Goal: Task Accomplishment & Management: Manage account settings

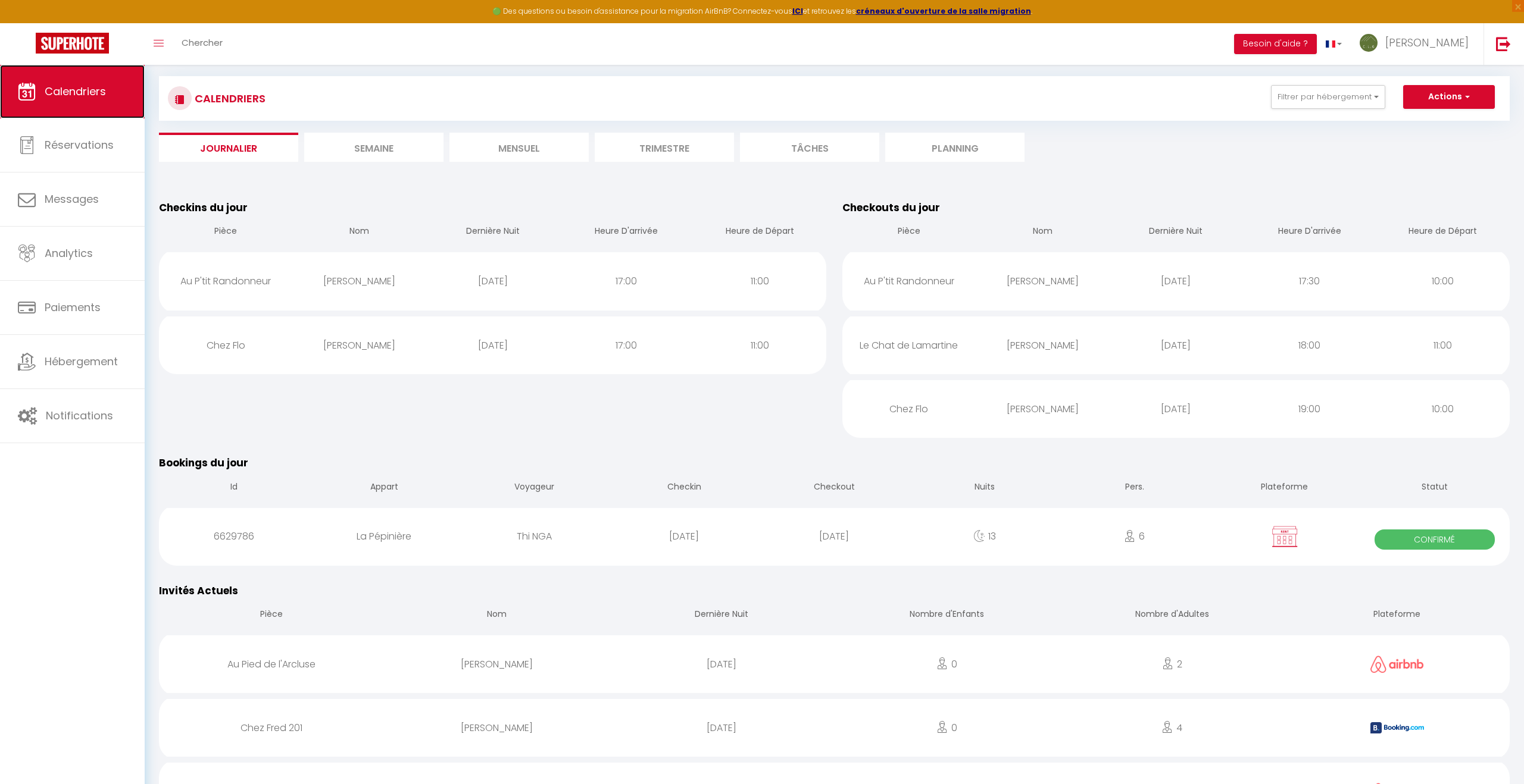
click at [94, 84] on span "Calendriers" at bounding box center [75, 92] width 61 height 15
click at [530, 150] on li "Mensuel" at bounding box center [519, 148] width 140 height 30
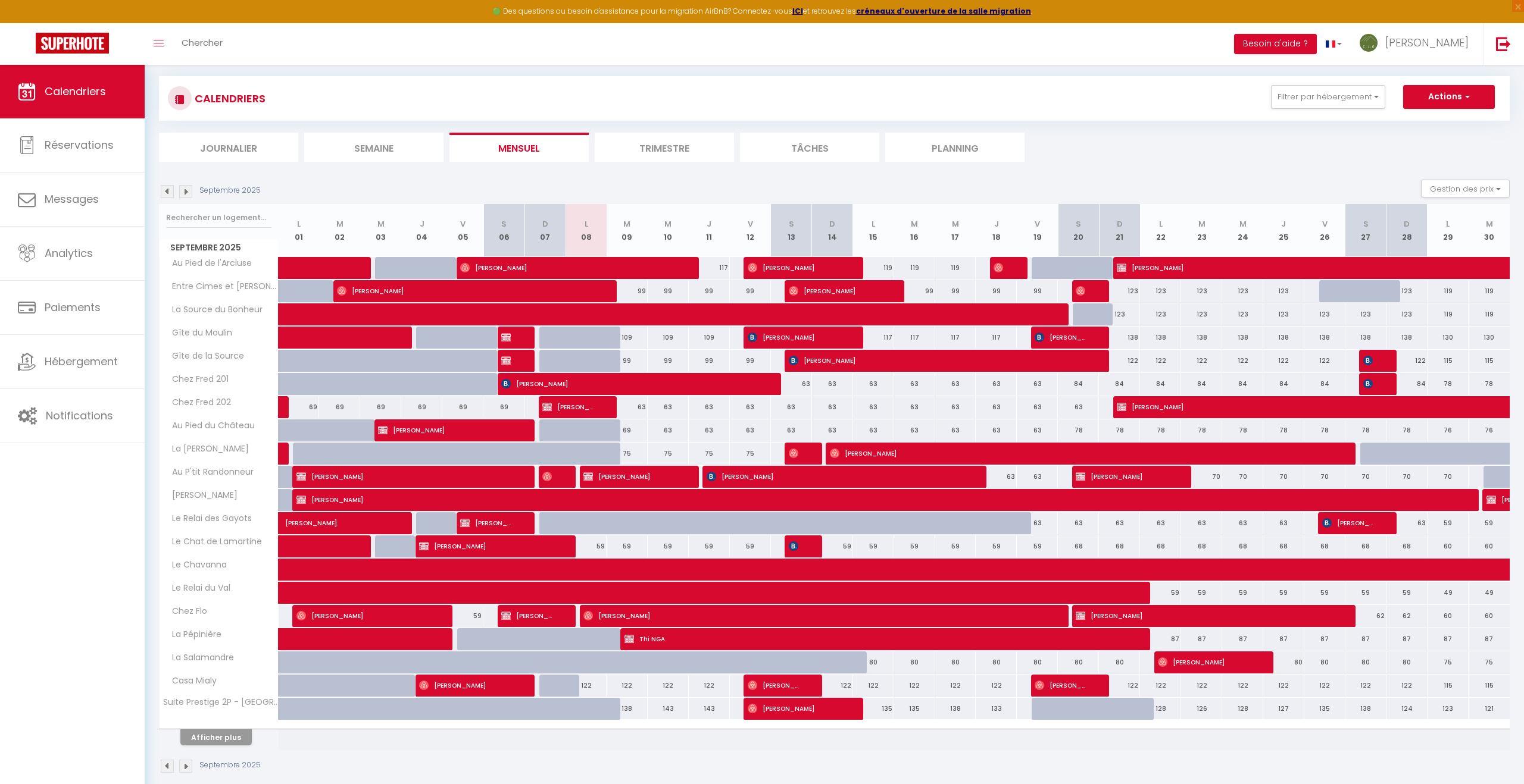
click at [190, 766] on img at bounding box center [186, 766] width 13 height 13
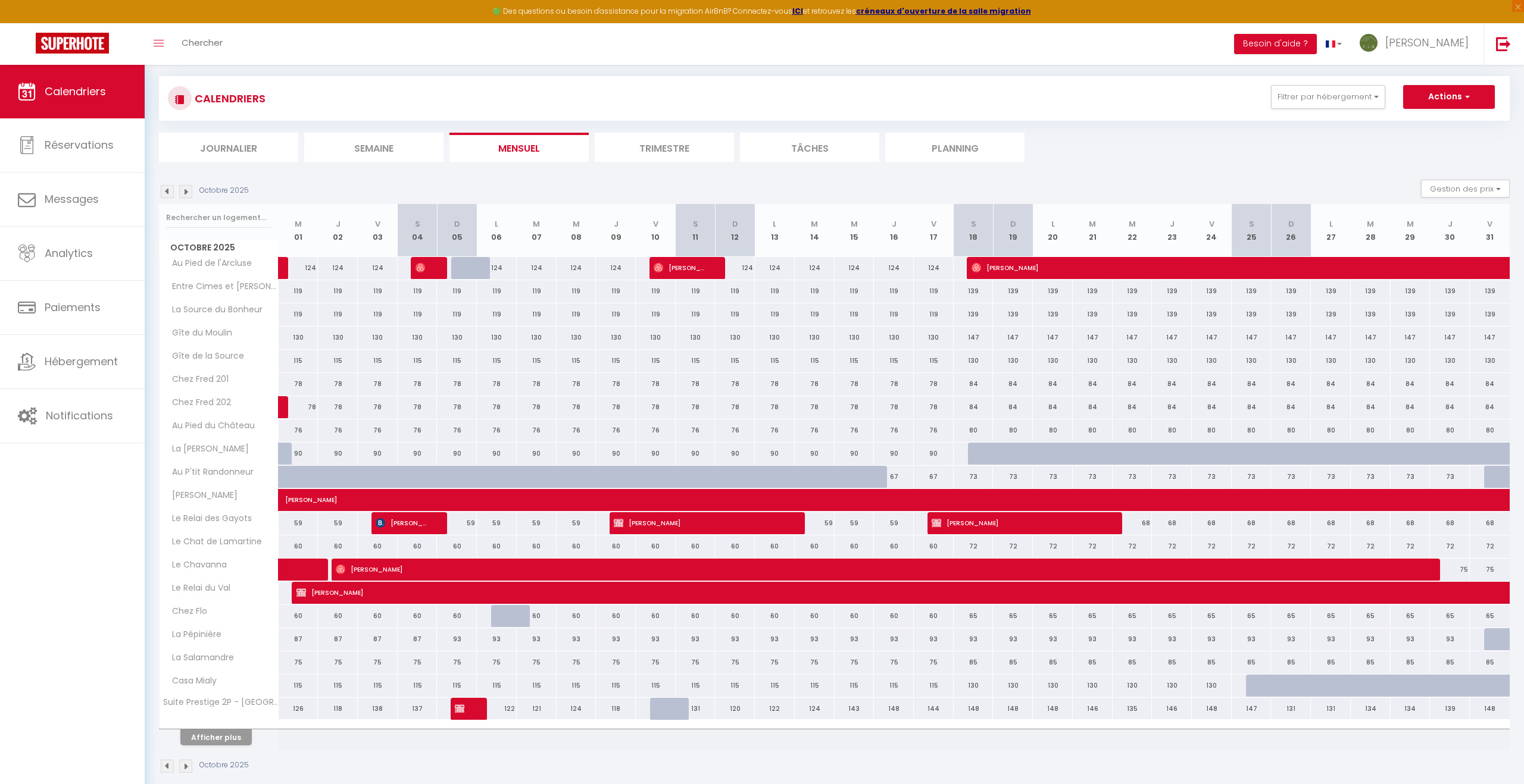
click at [186, 766] on img at bounding box center [186, 766] width 13 height 13
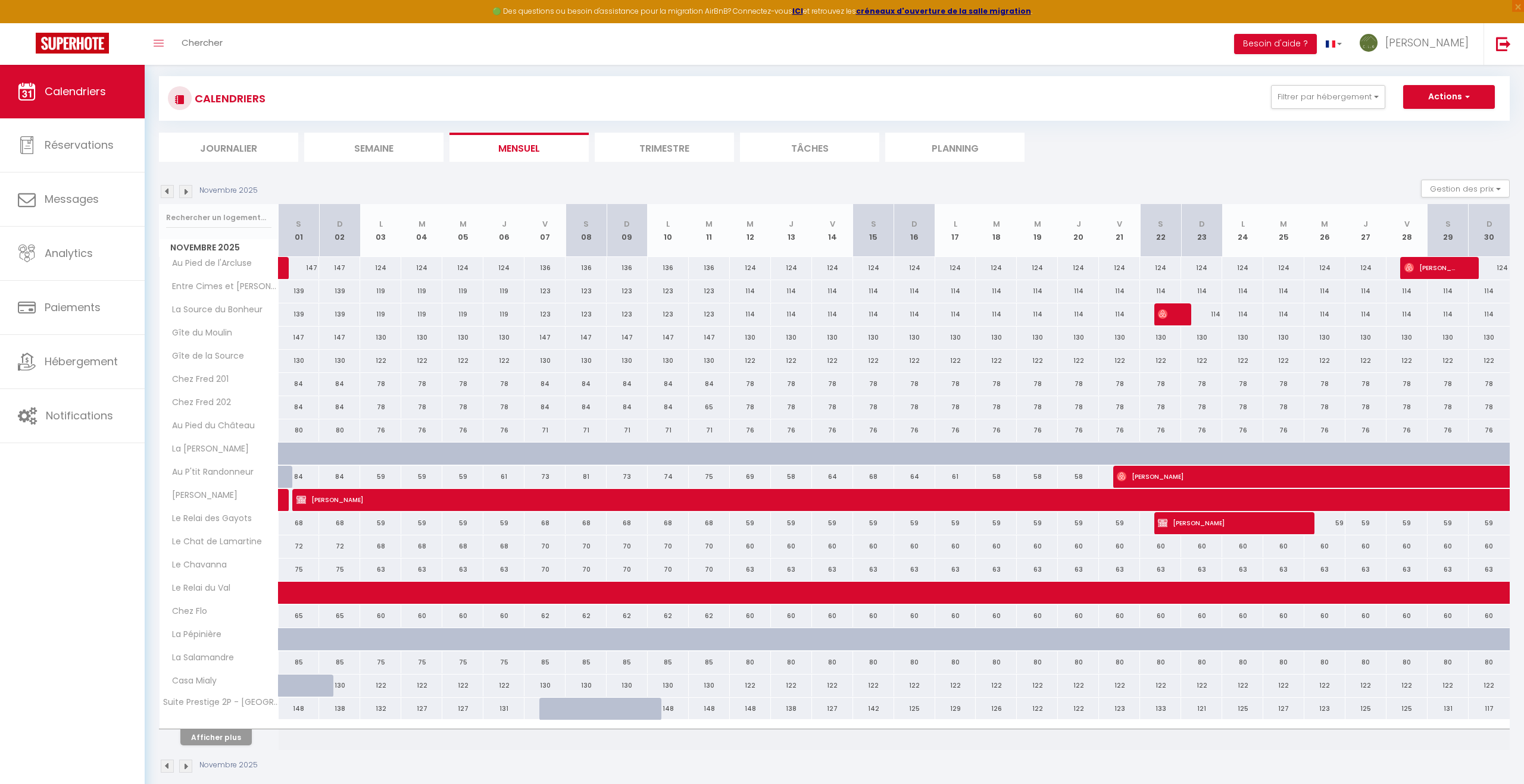
click at [186, 766] on img at bounding box center [186, 766] width 13 height 13
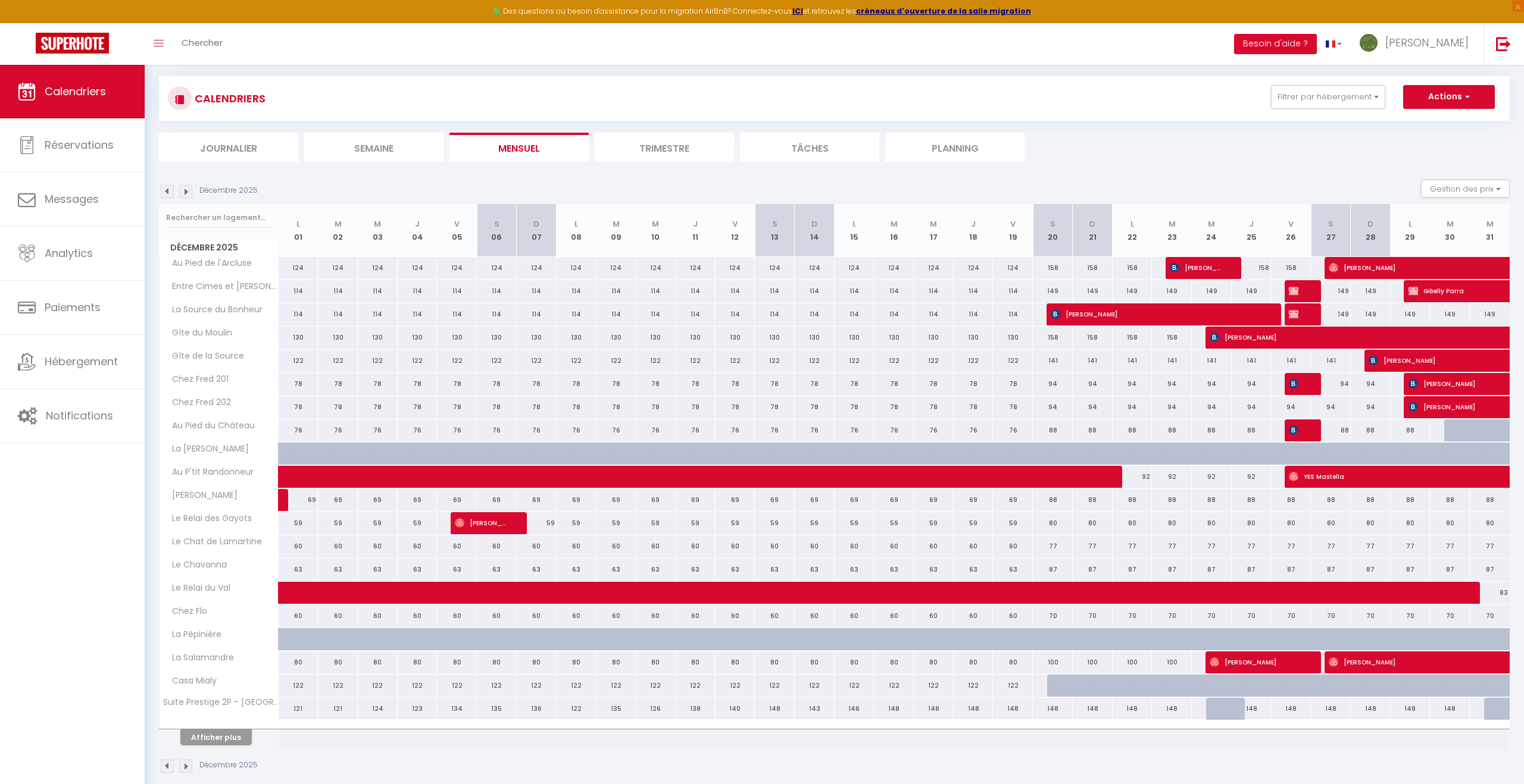
scroll to position [60, 0]
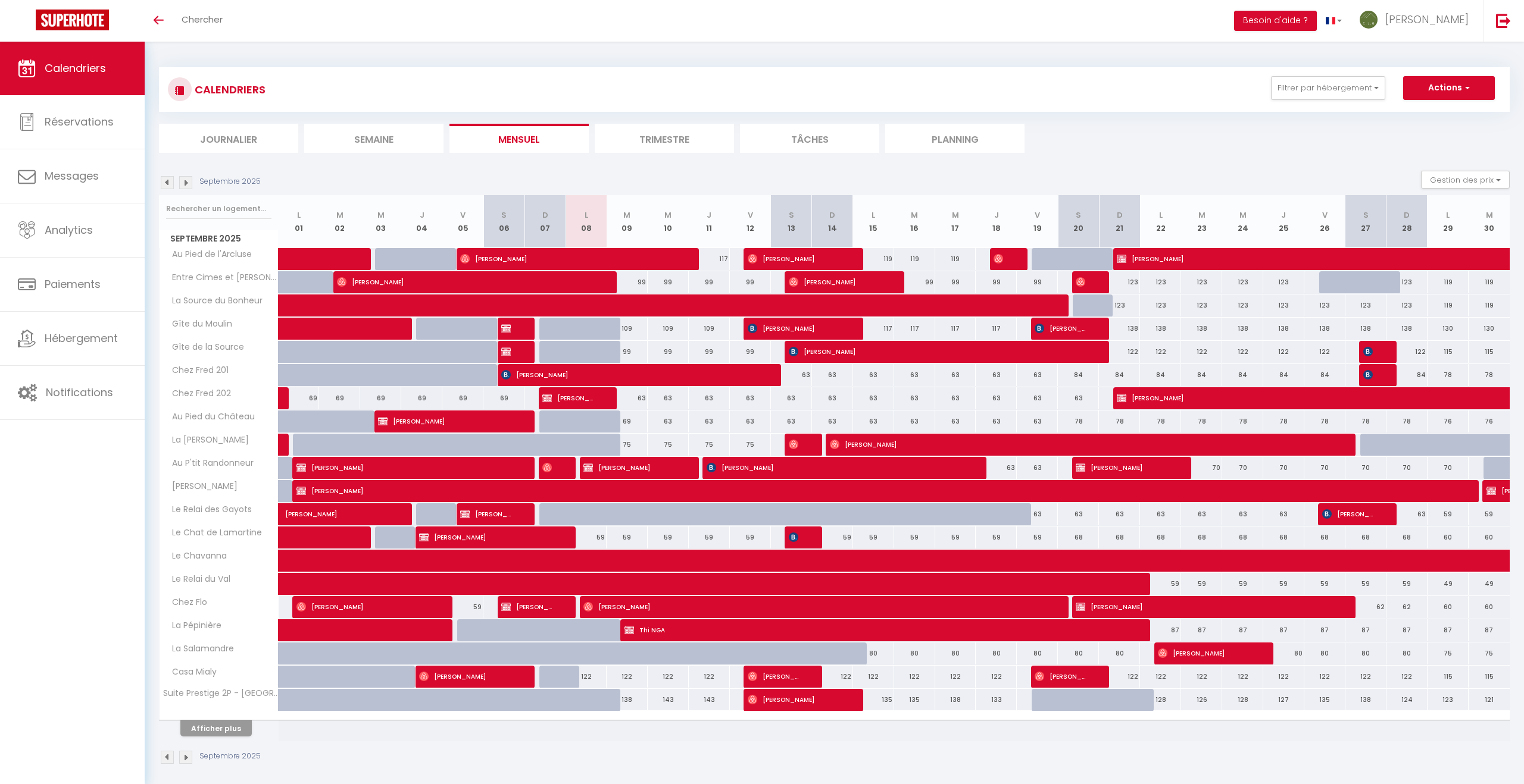
click at [186, 184] on img at bounding box center [186, 183] width 13 height 13
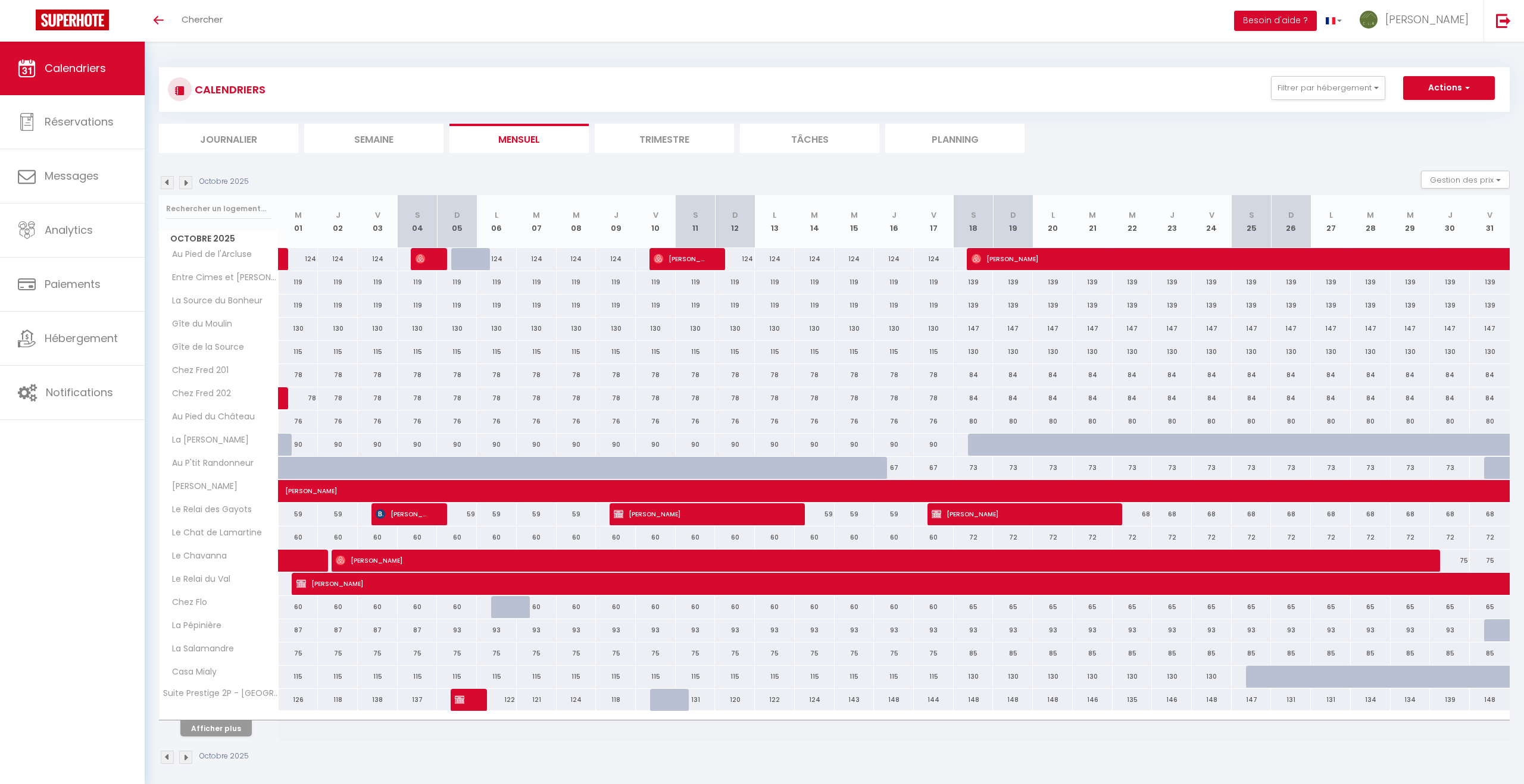
scroll to position [42, 0]
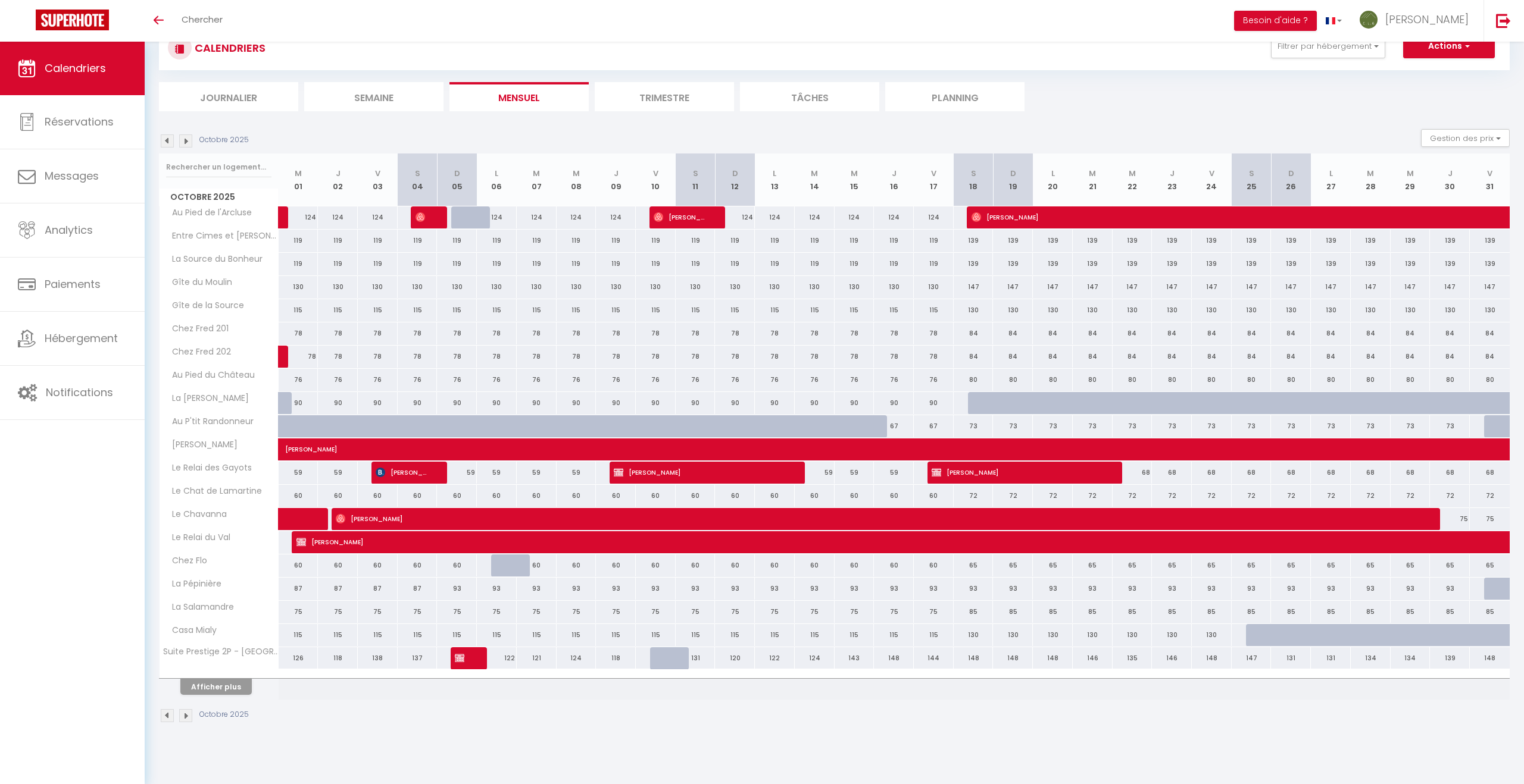
click at [186, 184] on th "Octobre 2025" at bounding box center [218, 179] width 119 height 53
click at [191, 142] on img at bounding box center [186, 141] width 13 height 13
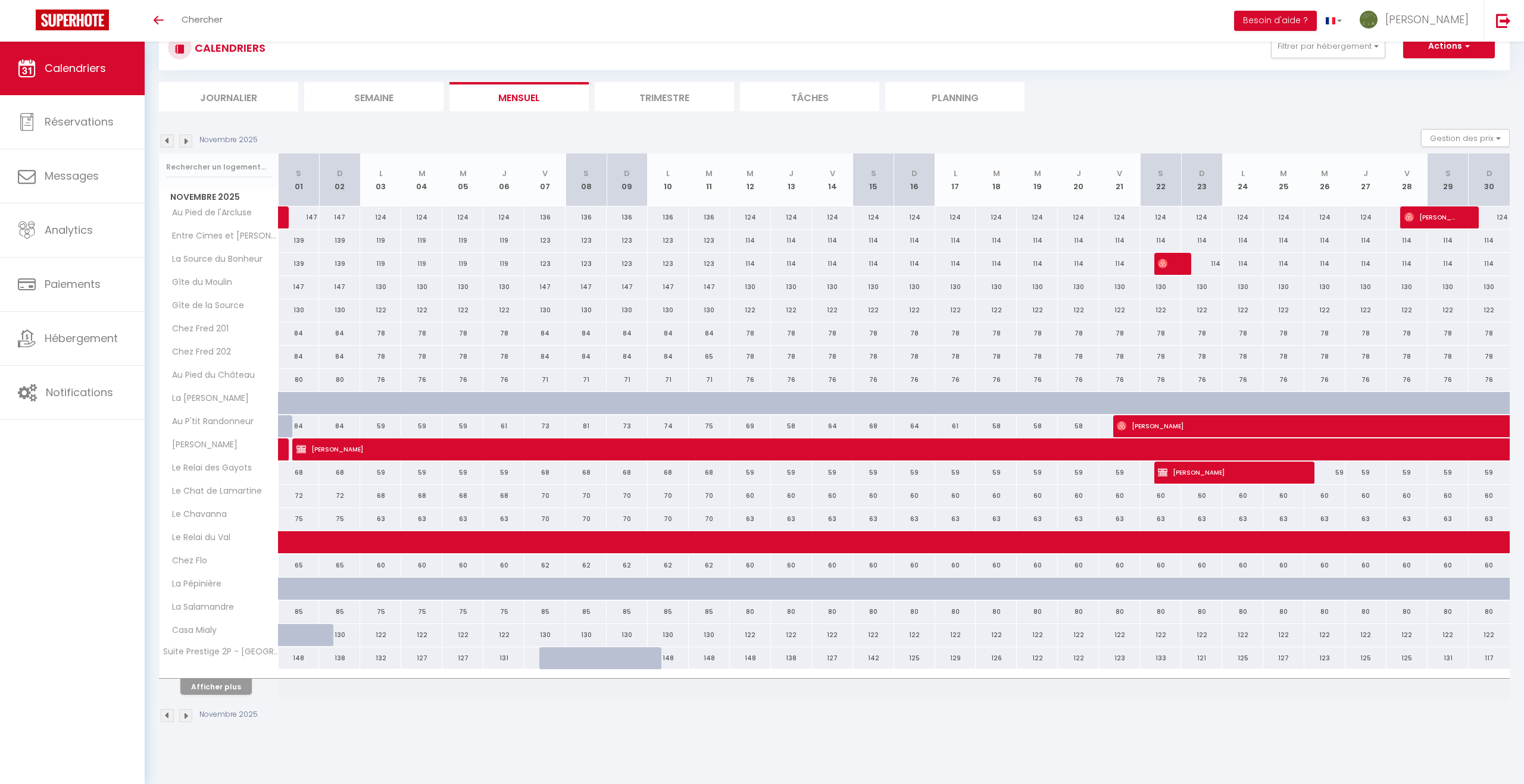
click at [190, 143] on img at bounding box center [186, 141] width 13 height 13
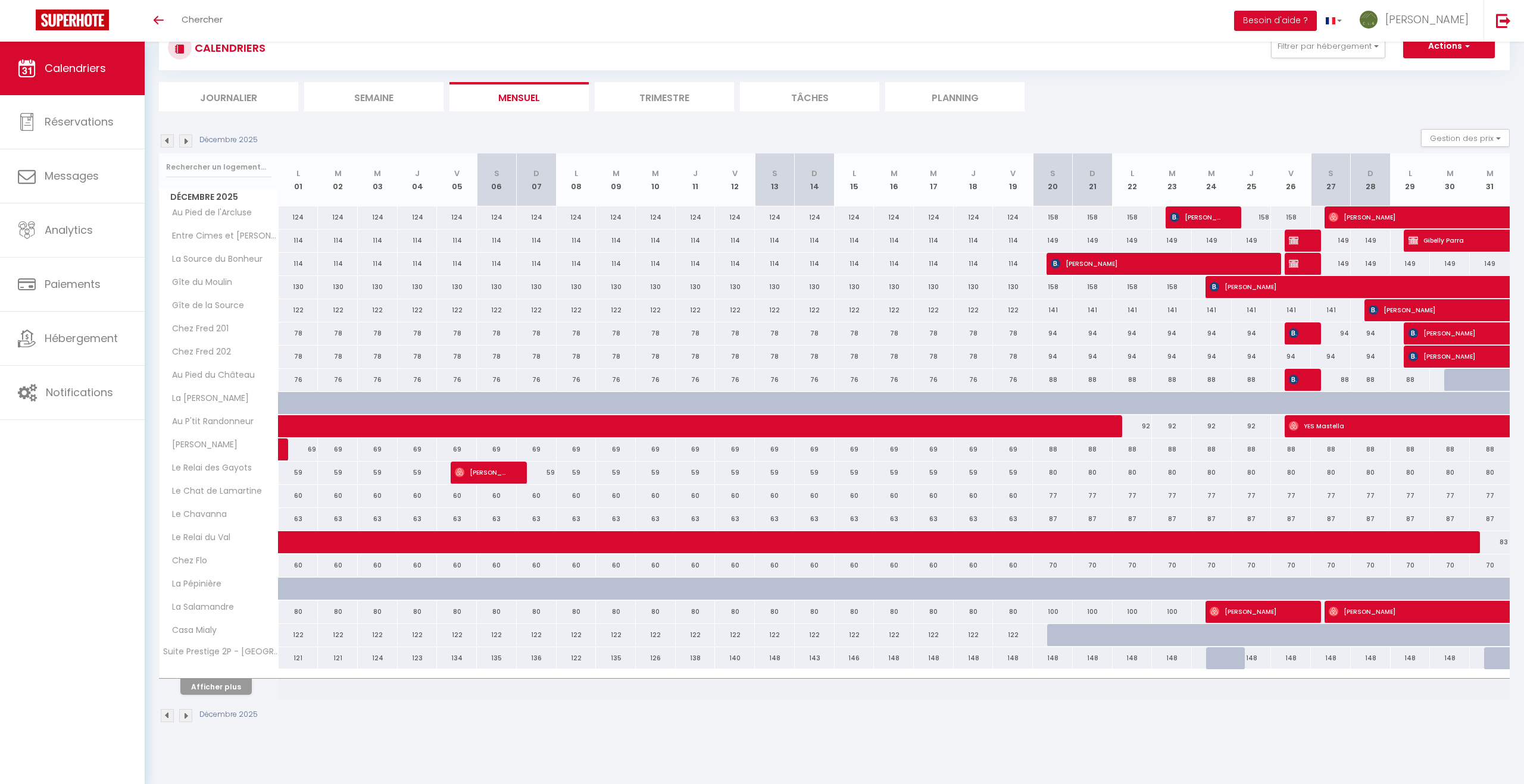
scroll to position [41, 0]
click at [164, 142] on img at bounding box center [167, 141] width 13 height 13
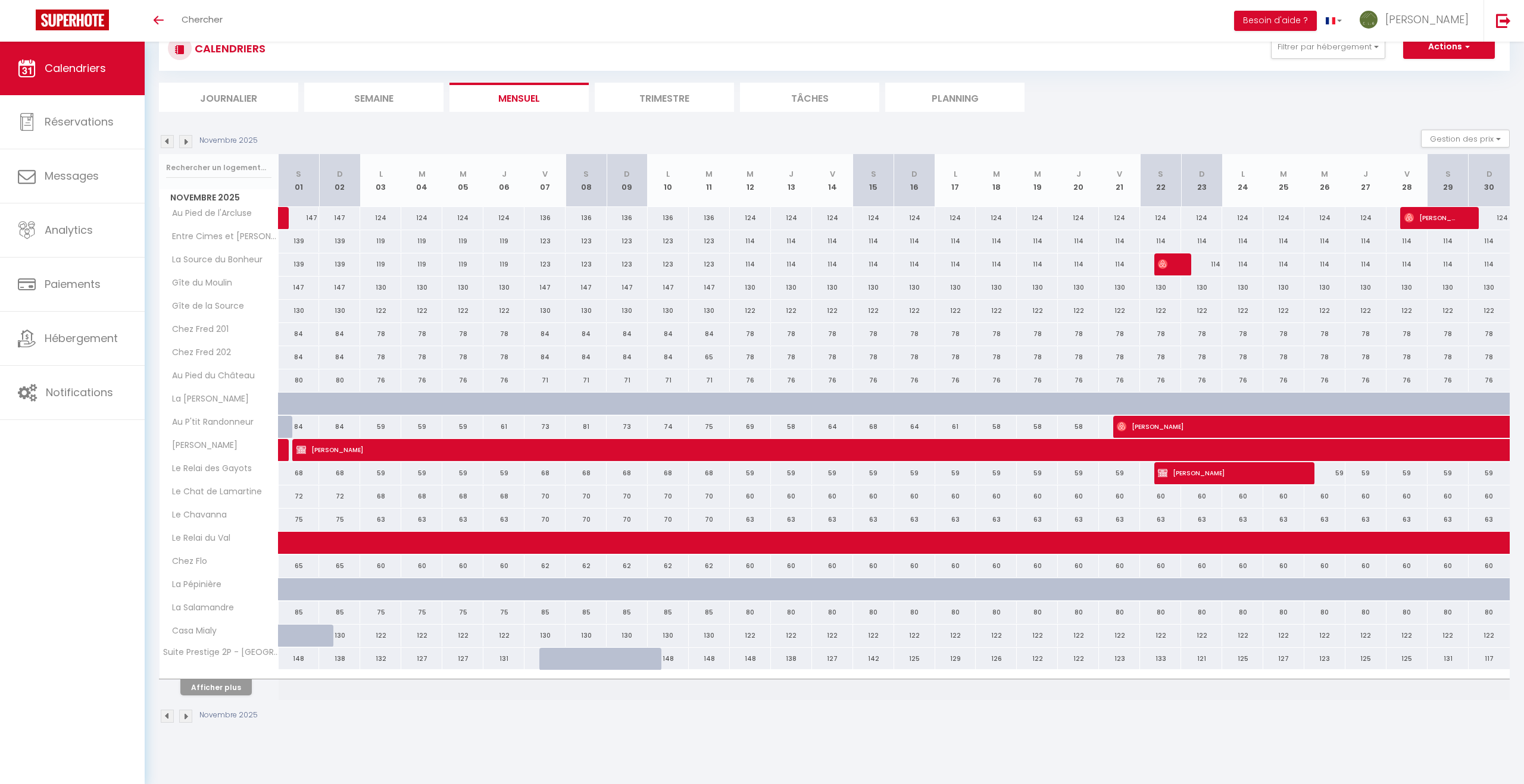
click at [164, 142] on img at bounding box center [167, 141] width 13 height 13
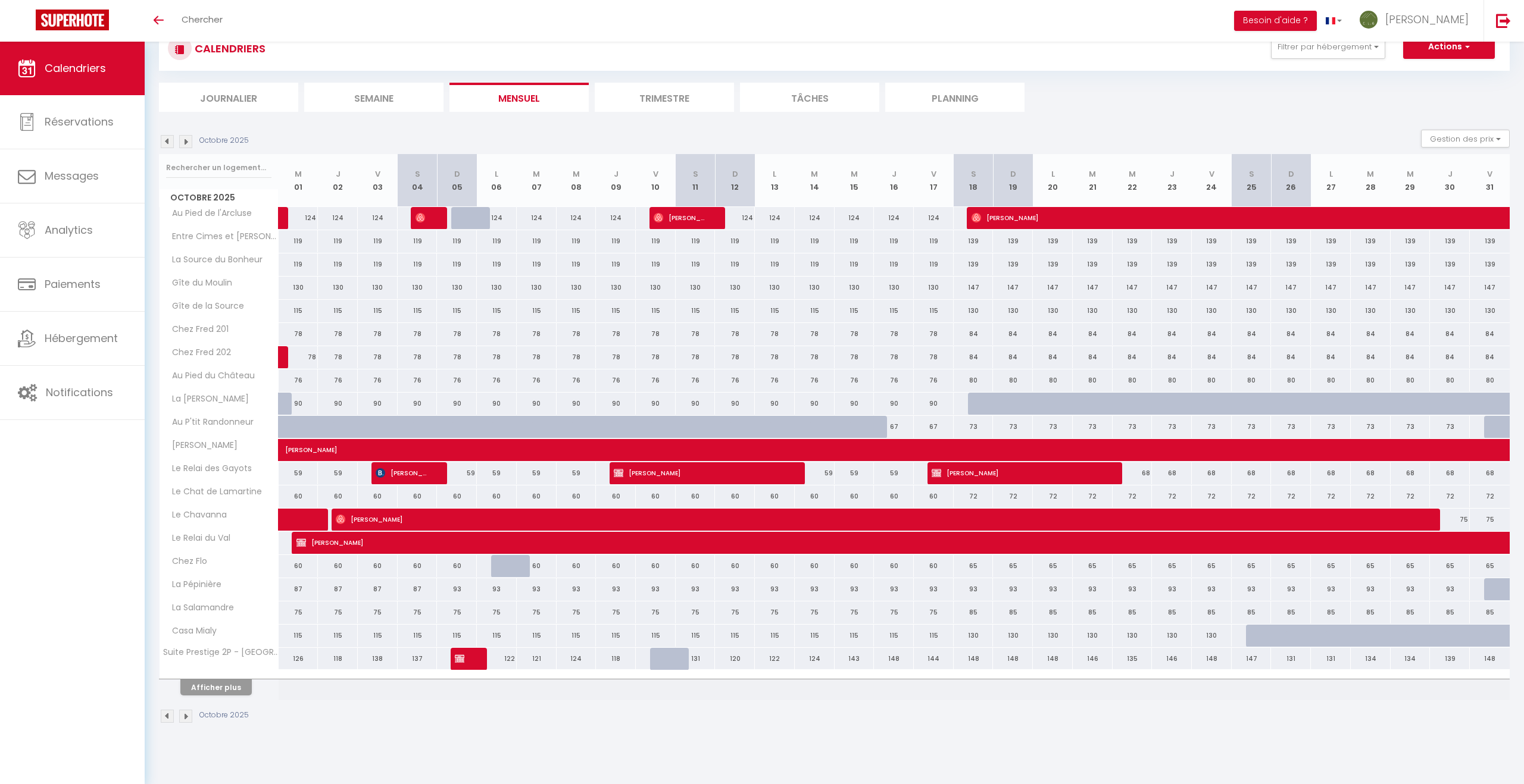
click at [166, 141] on img at bounding box center [167, 141] width 13 height 13
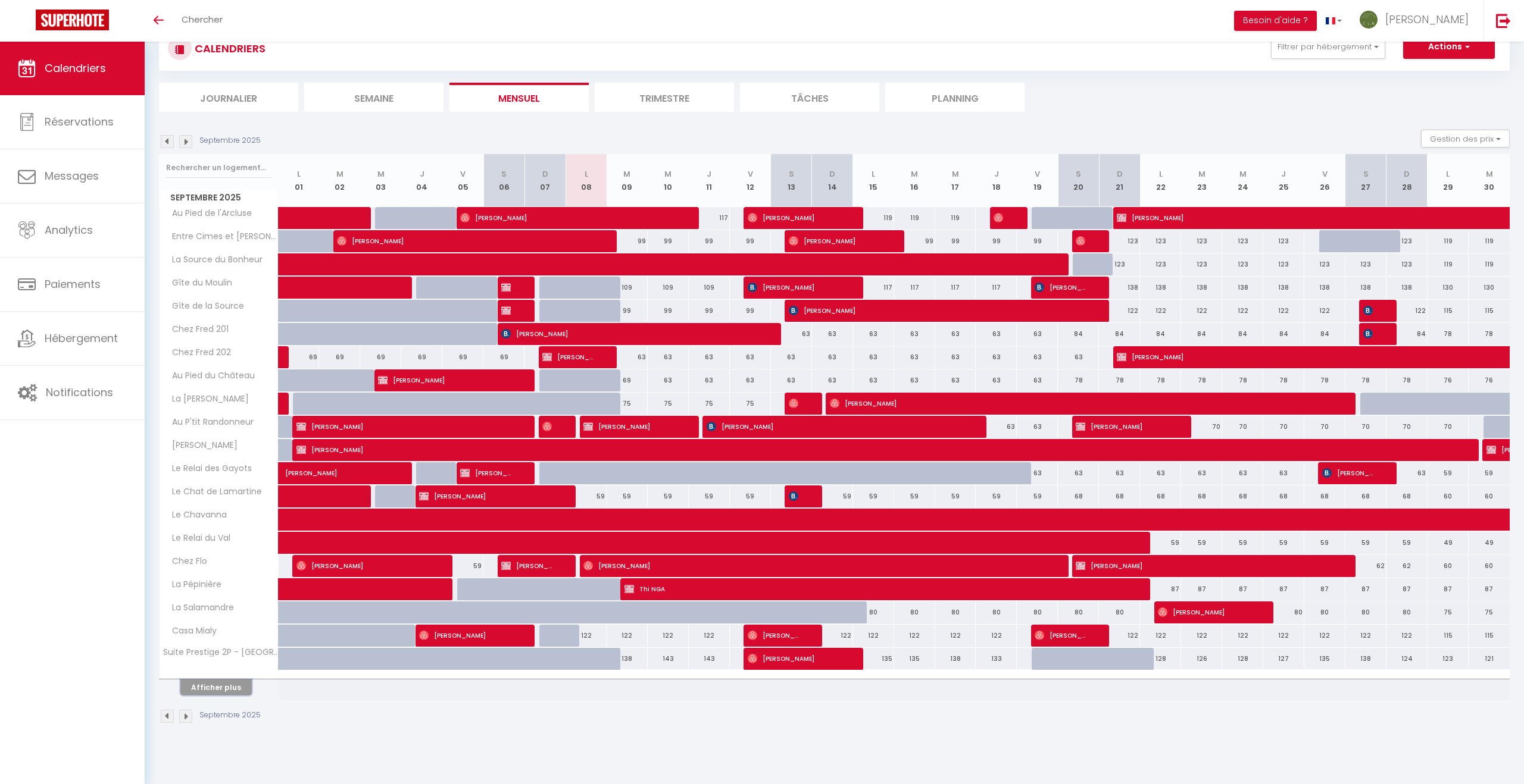
click at [224, 688] on button "Afficher plus" at bounding box center [215, 687] width 71 height 16
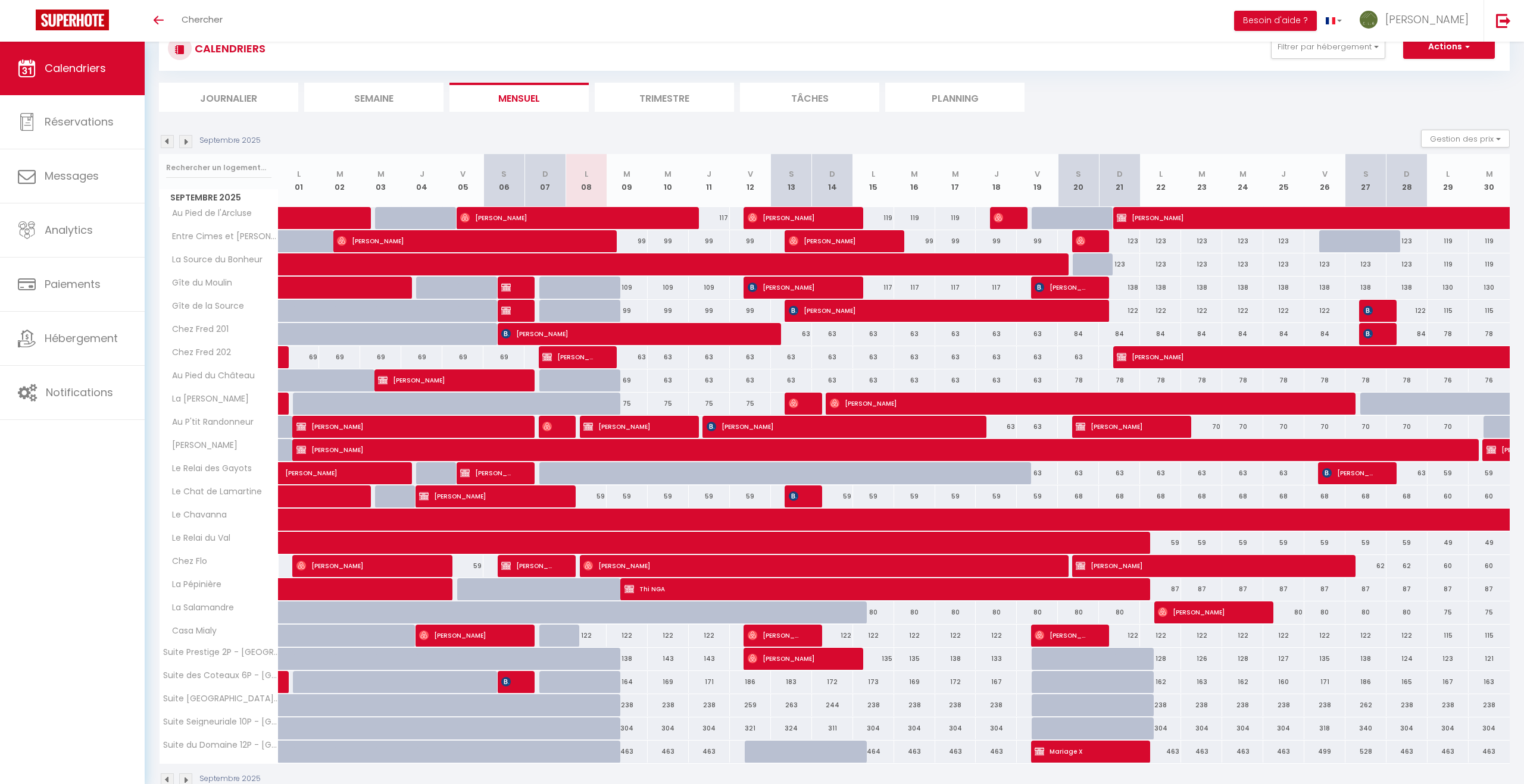
scroll to position [70, 0]
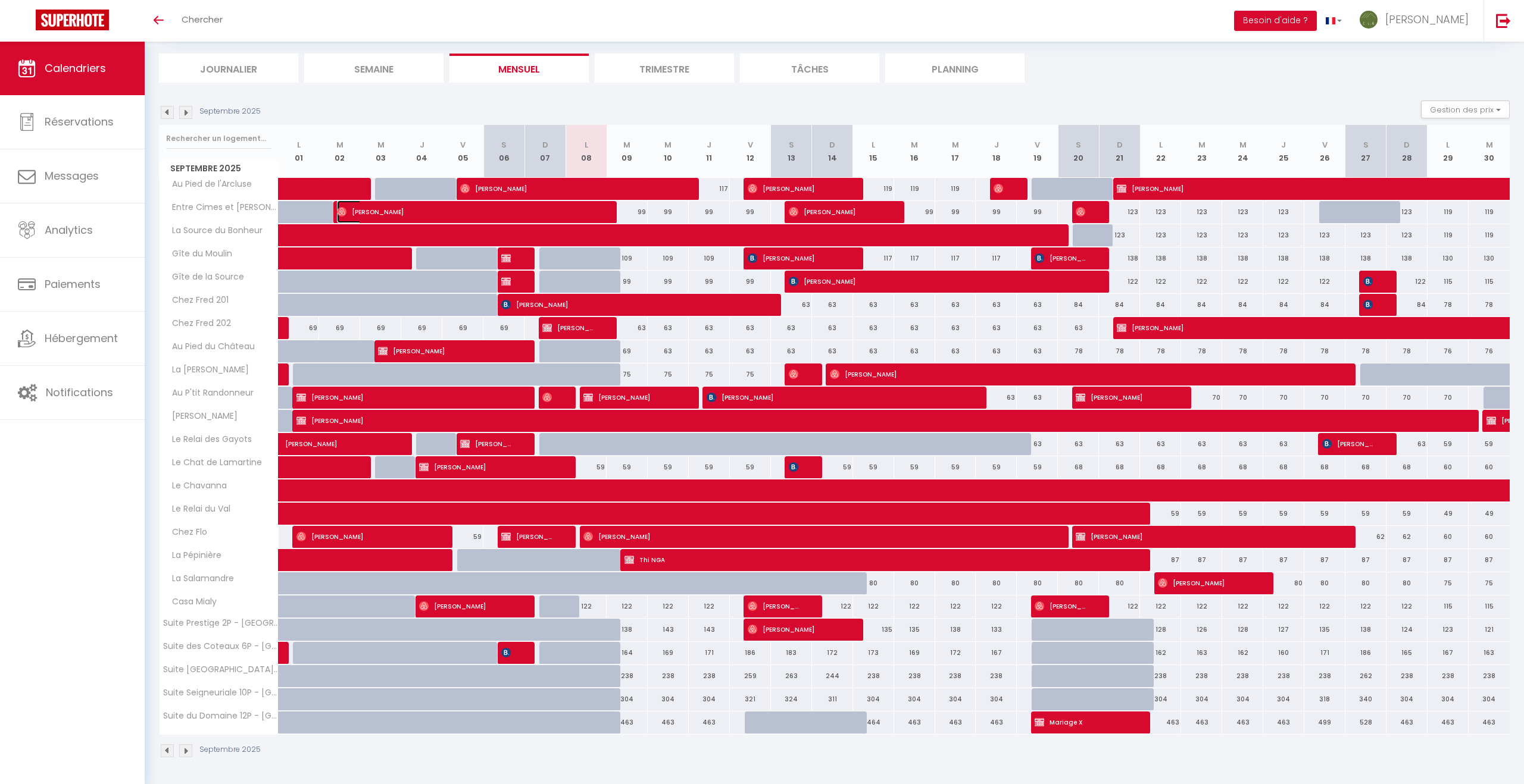
click at [393, 215] on span "[PERSON_NAME]" at bounding box center [466, 212] width 260 height 22
select select "OK"
select select "1"
select select "0"
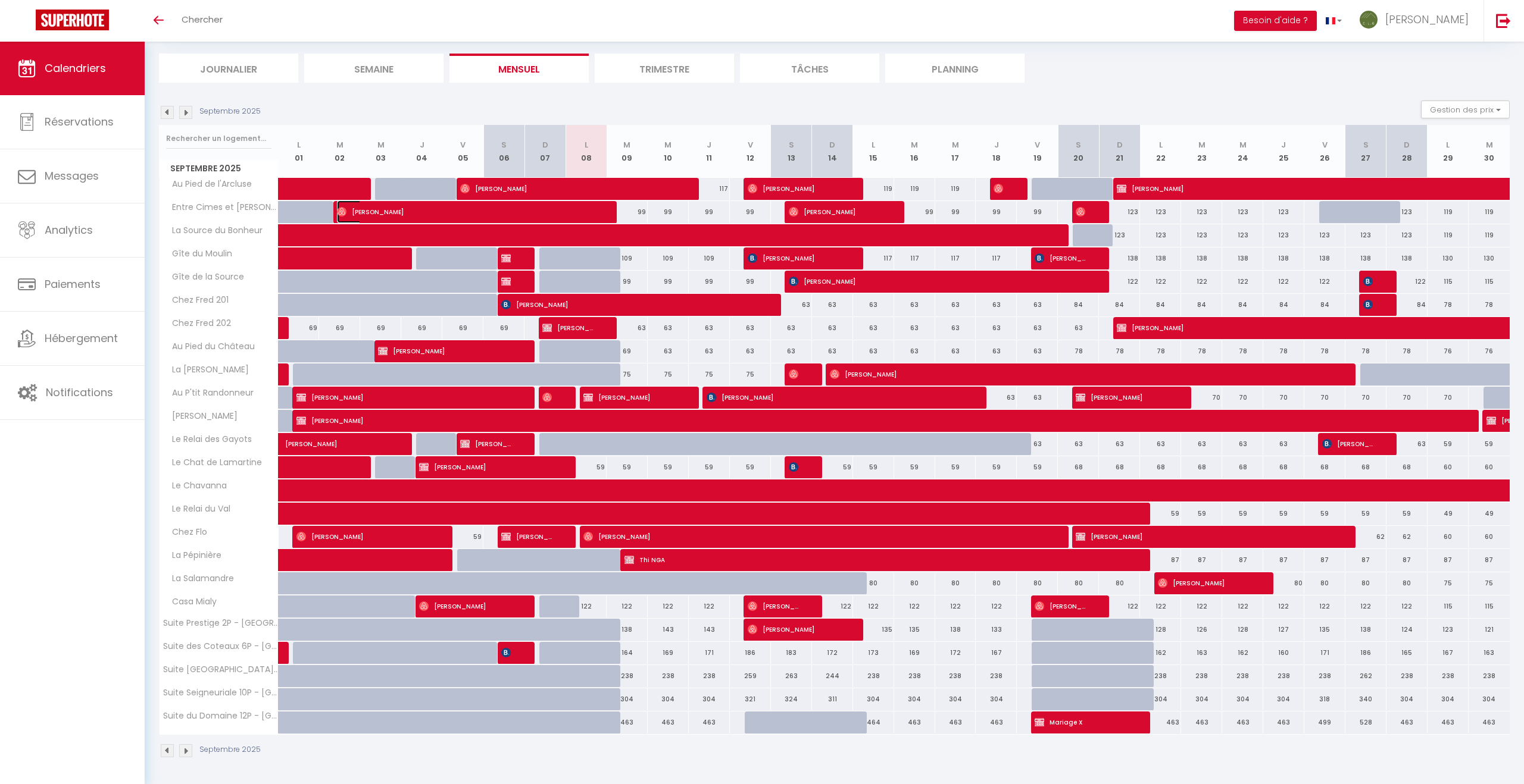
select select "1"
select select
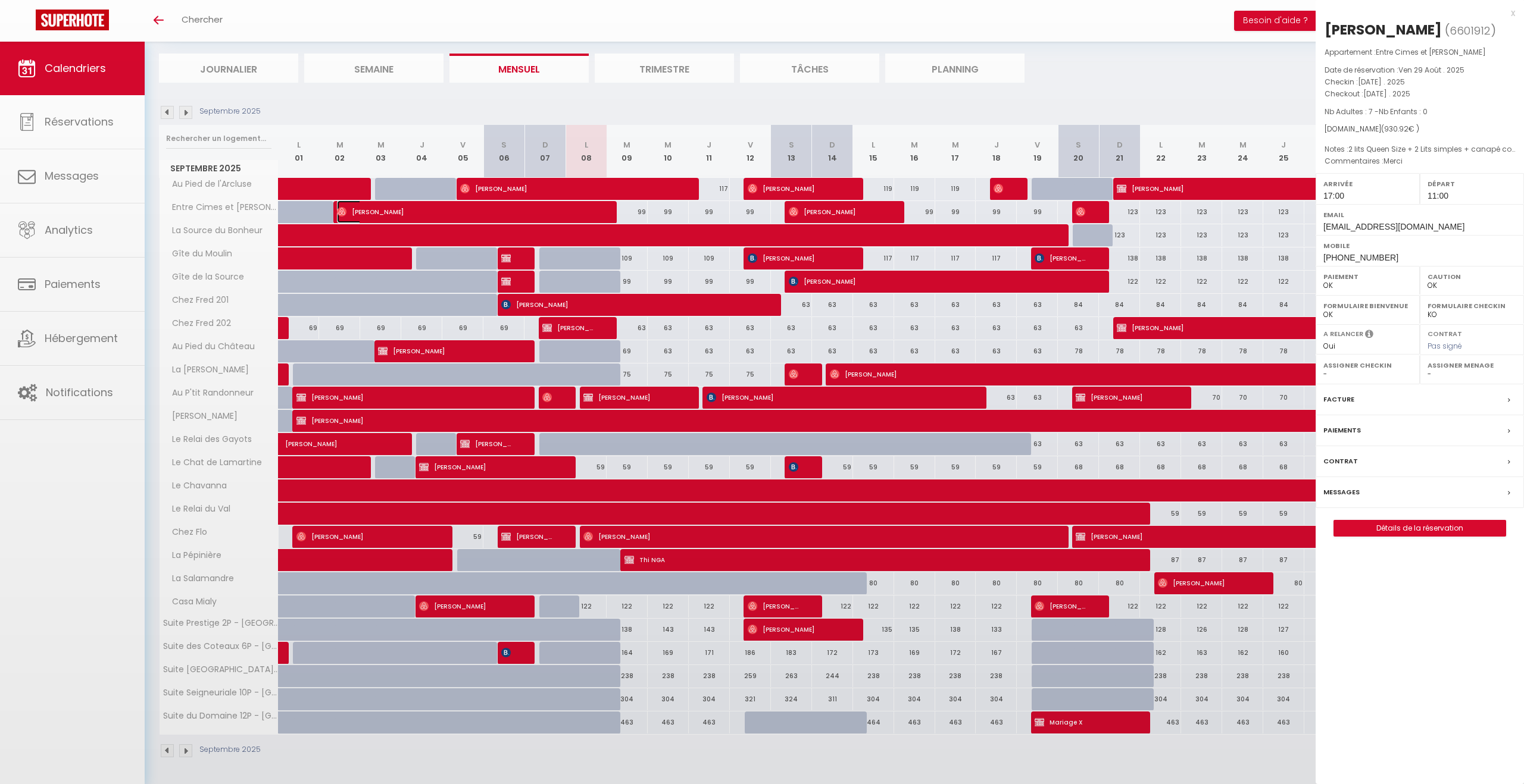
select select "31287"
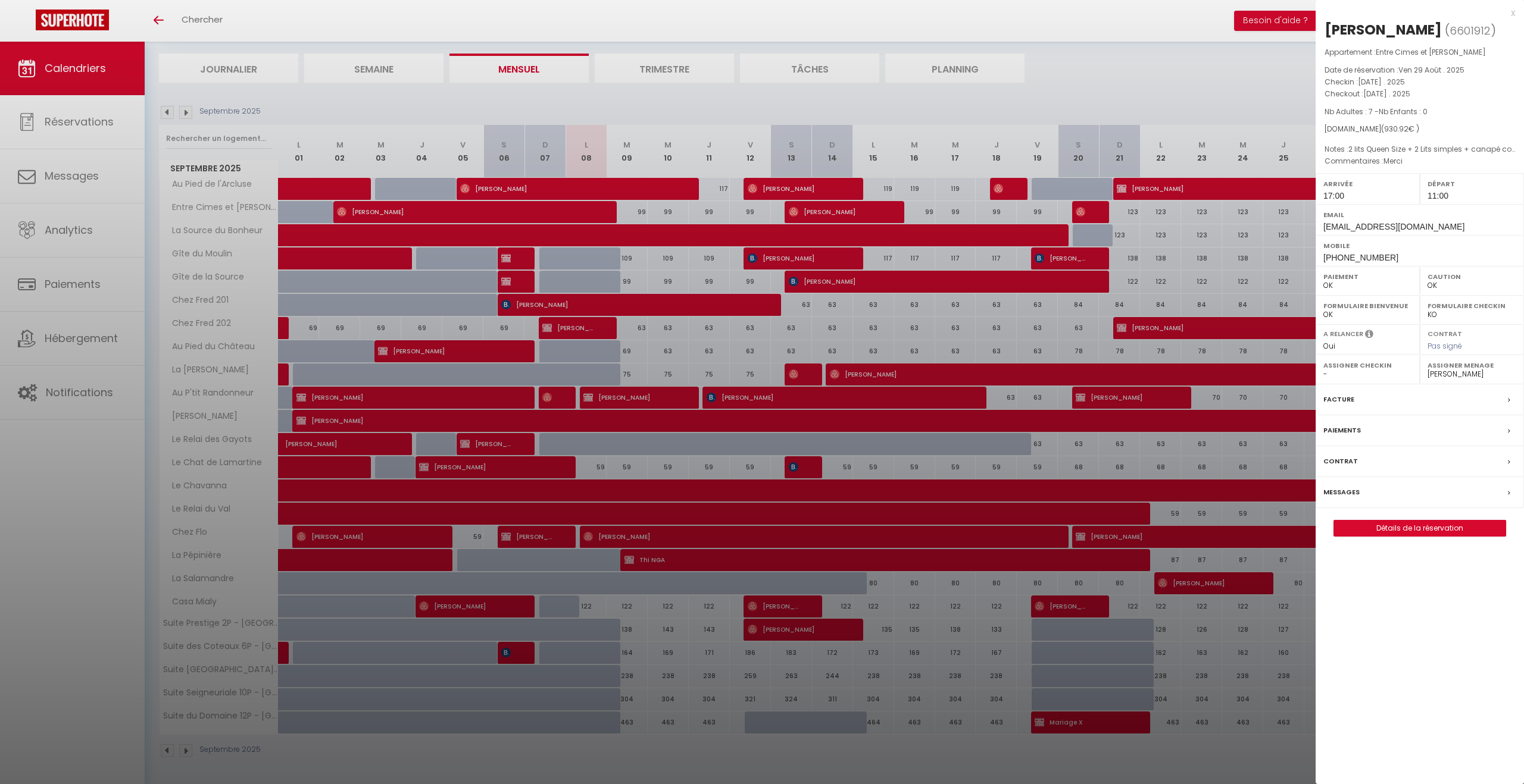
click at [1136, 71] on div at bounding box center [762, 392] width 1524 height 784
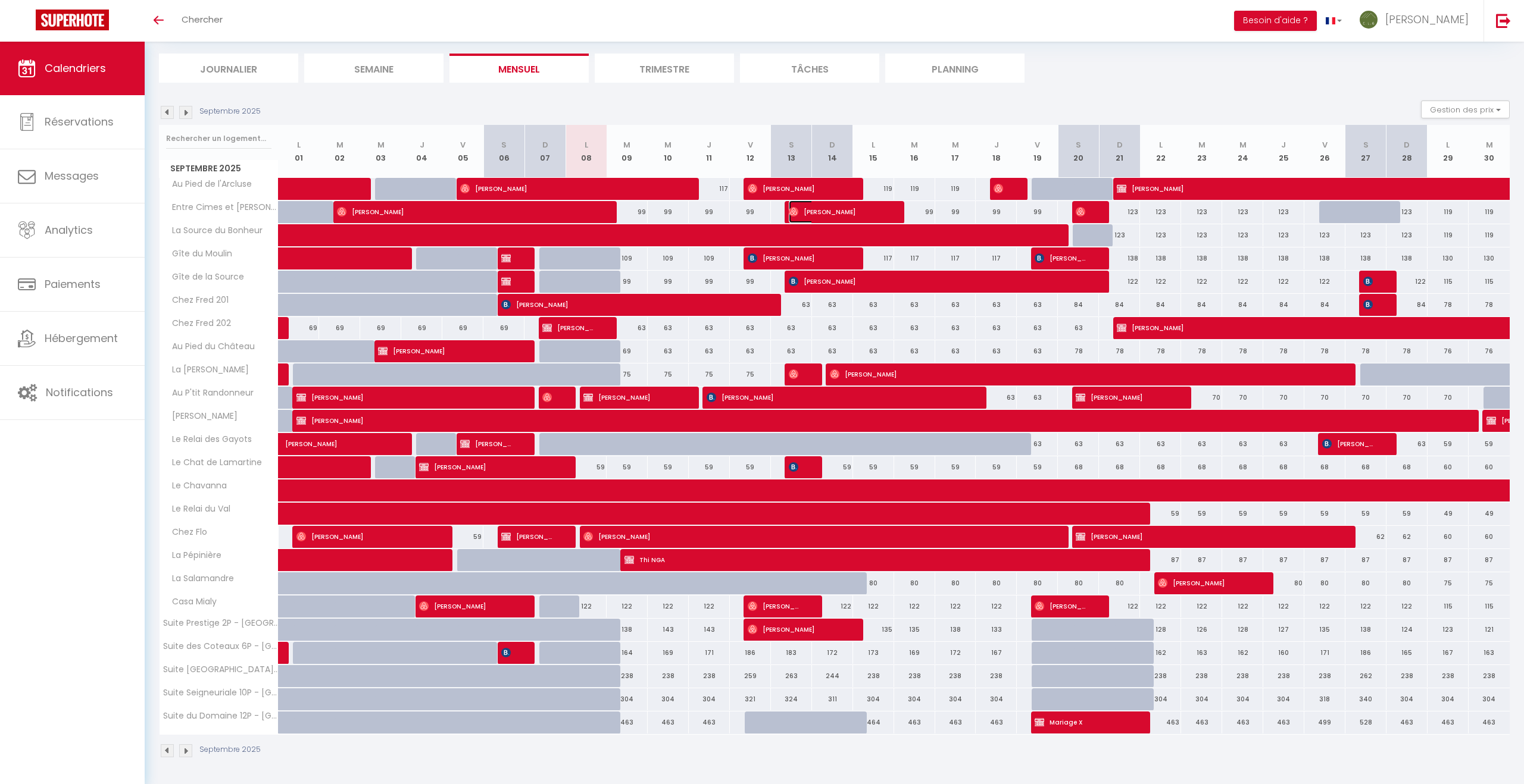
click at [831, 210] on span "[PERSON_NAME]" at bounding box center [837, 212] width 96 height 22
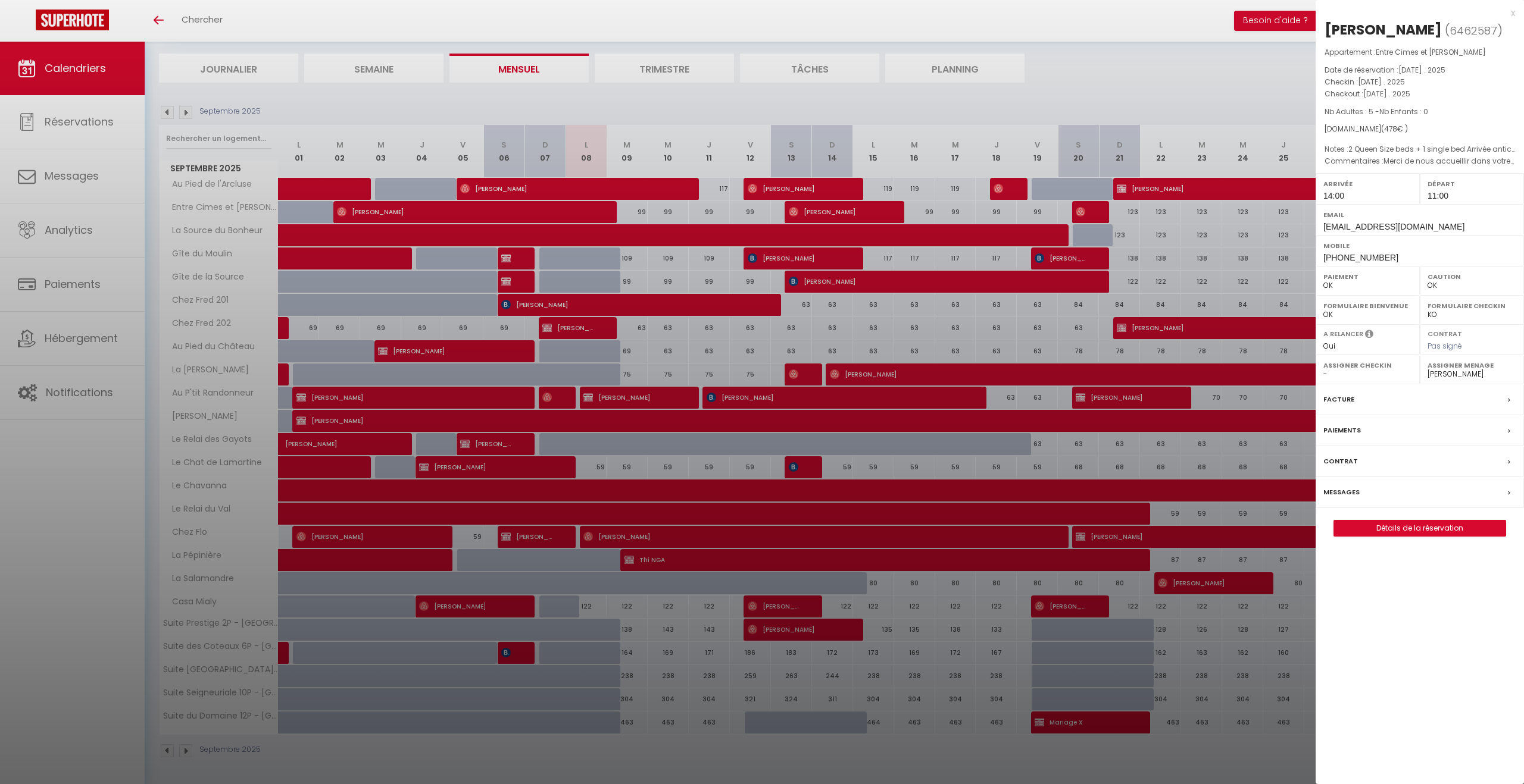
drag, startPoint x: 1145, startPoint y: 92, endPoint x: 1142, endPoint y: 101, distance: 9.5
click at [1145, 92] on div at bounding box center [762, 392] width 1524 height 784
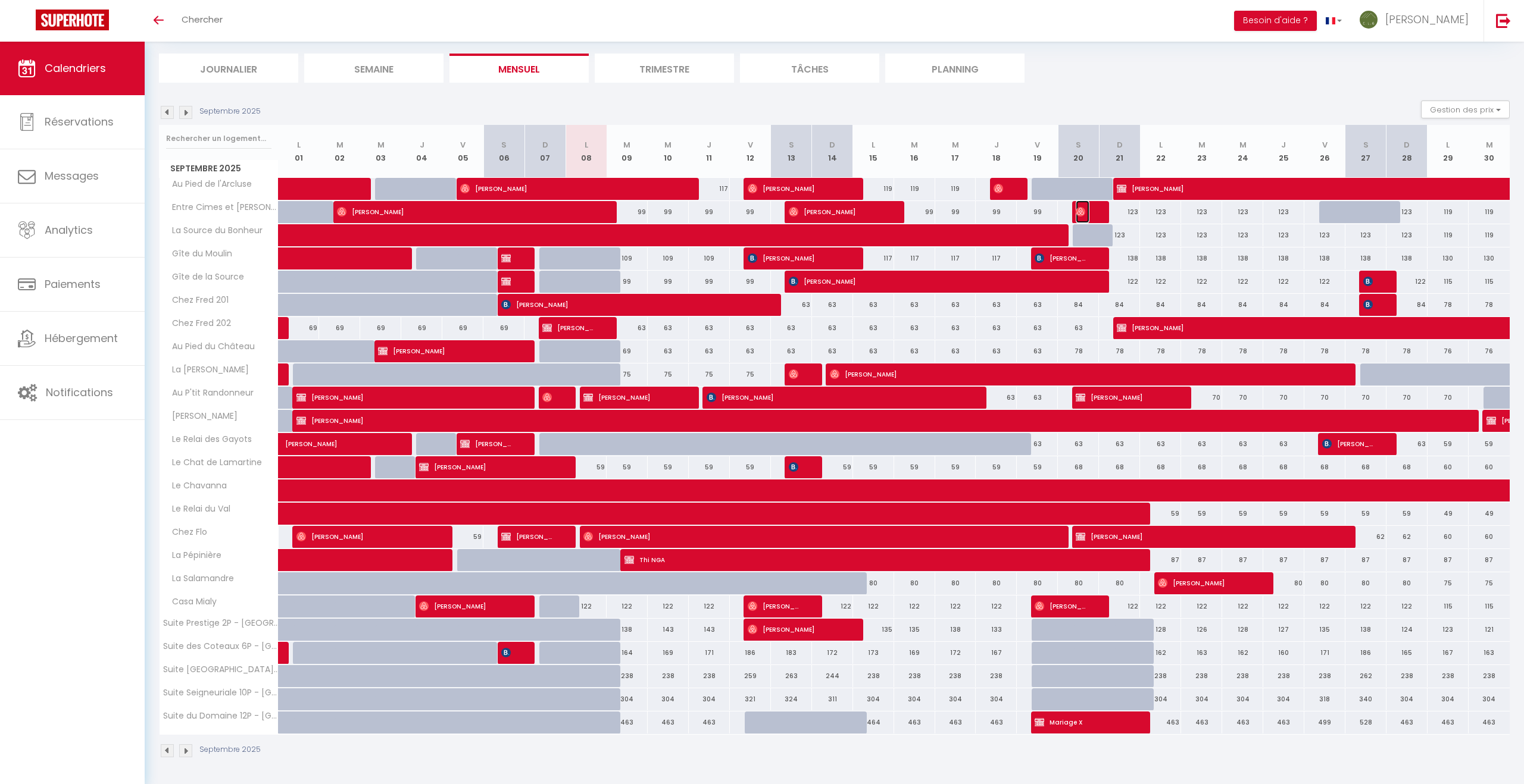
click at [1089, 215] on span "[PERSON_NAME]" at bounding box center [1082, 212] width 14 height 22
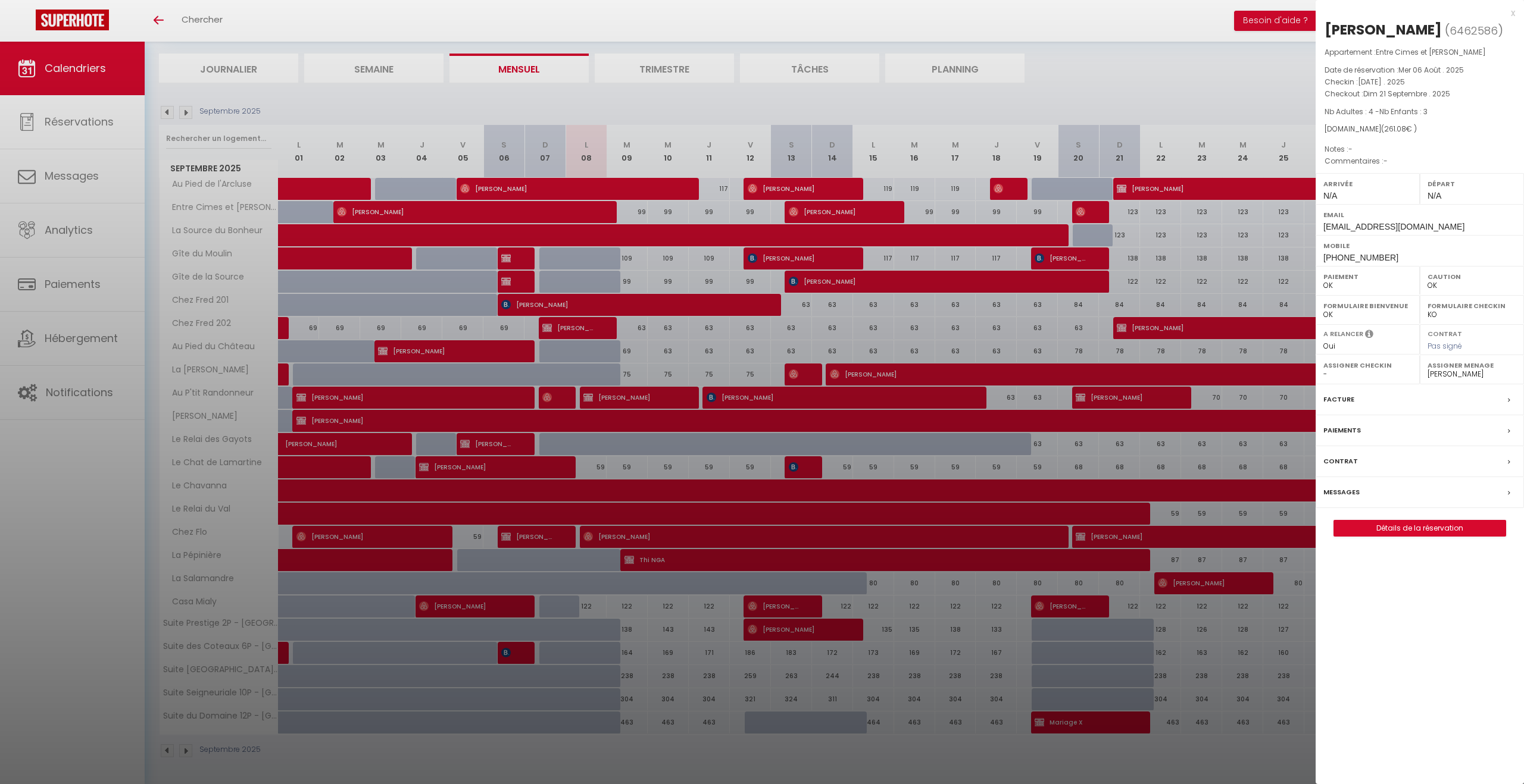
click at [1100, 79] on div at bounding box center [762, 392] width 1524 height 784
